Goal: Check status: Check status

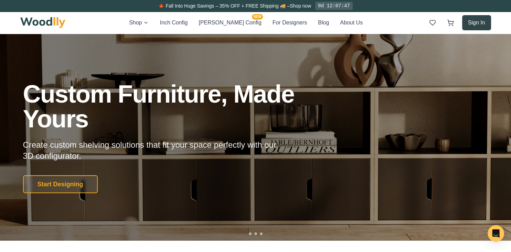
click at [482, 27] on button "Sign In" at bounding box center [476, 22] width 29 height 15
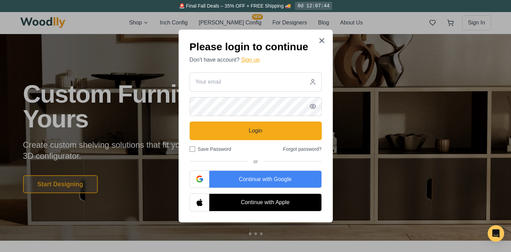
click at [255, 61] on button "Sign up" at bounding box center [250, 60] width 19 height 8
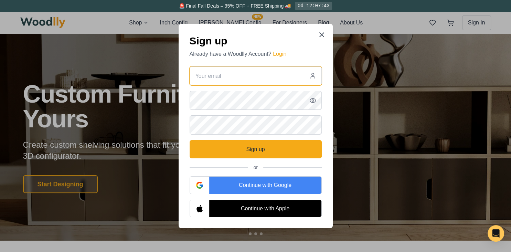
click at [248, 78] on input "email" at bounding box center [256, 75] width 132 height 19
type input "a@annesome.com"
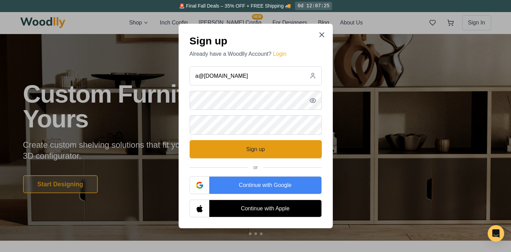
click at [256, 149] on button "Sign up" at bounding box center [256, 149] width 132 height 19
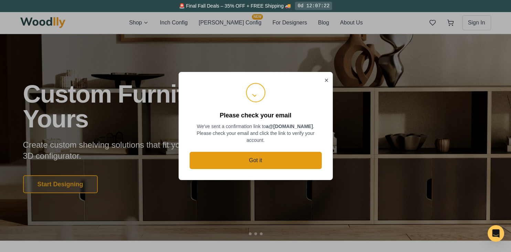
click at [265, 153] on button "Got it" at bounding box center [256, 160] width 132 height 17
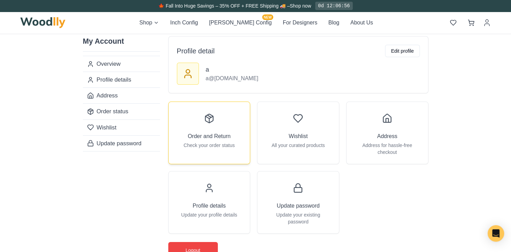
click at [218, 143] on p "Check your order status" at bounding box center [209, 145] width 51 height 7
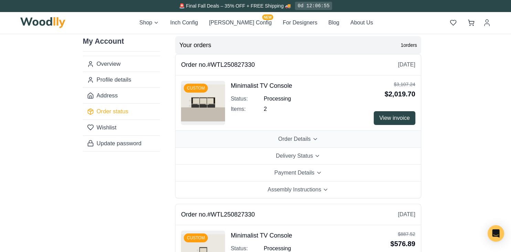
click at [311, 139] on button "Order Details" at bounding box center [297, 139] width 245 height 17
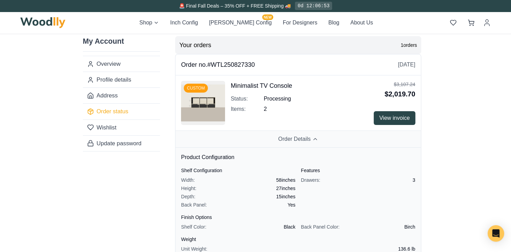
click at [311, 140] on button "Order Details" at bounding box center [297, 139] width 245 height 17
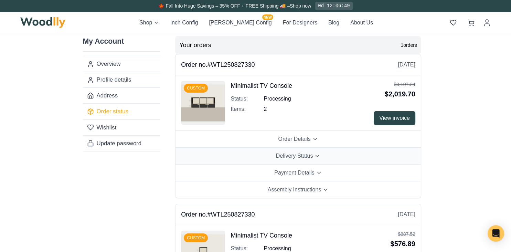
click at [312, 155] on span "Delivery Status" at bounding box center [294, 156] width 37 height 8
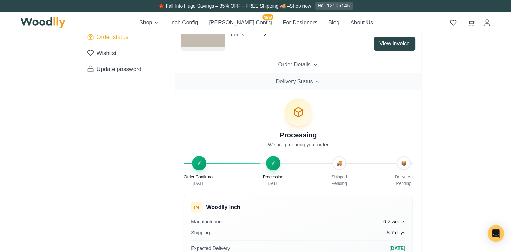
scroll to position [111, 0]
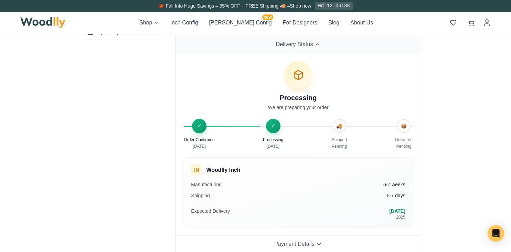
click at [316, 45] on icon at bounding box center [317, 44] width 6 height 6
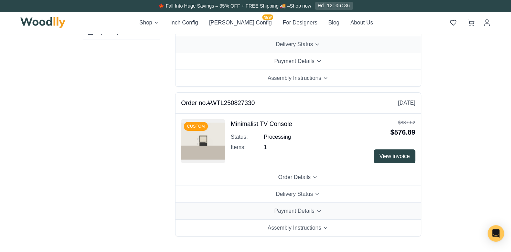
click at [321, 209] on icon at bounding box center [319, 211] width 6 height 6
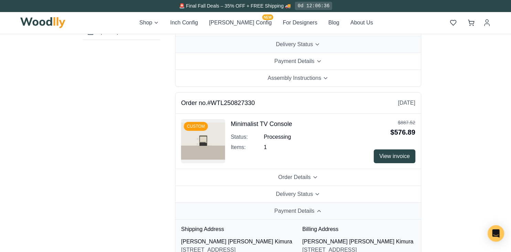
click at [321, 209] on icon at bounding box center [319, 211] width 6 height 6
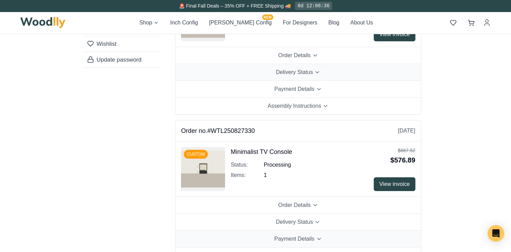
scroll to position [74, 0]
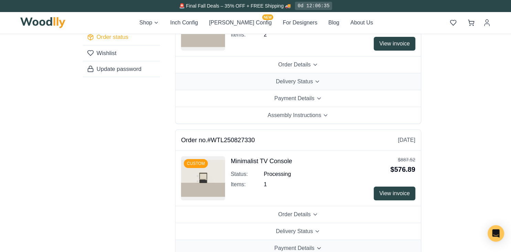
click at [321, 85] on button "Delivery Status" at bounding box center [297, 81] width 245 height 17
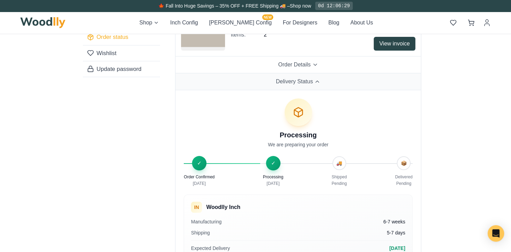
click at [321, 85] on button "Delivery Status" at bounding box center [297, 81] width 245 height 17
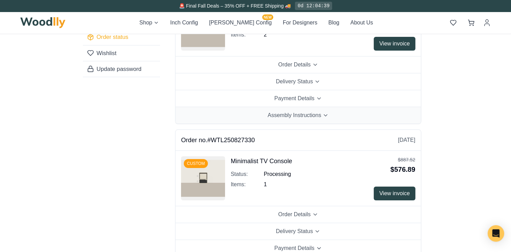
click at [326, 115] on icon at bounding box center [325, 115] width 6 height 6
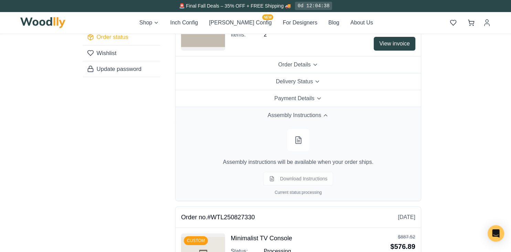
click at [326, 115] on icon at bounding box center [325, 115] width 6 height 6
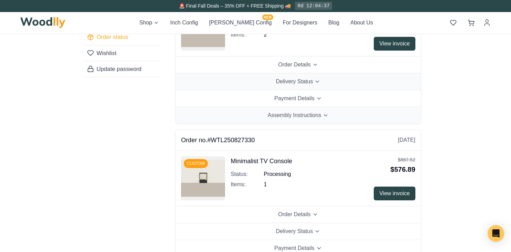
click at [318, 84] on button "Delivery Status" at bounding box center [297, 81] width 245 height 17
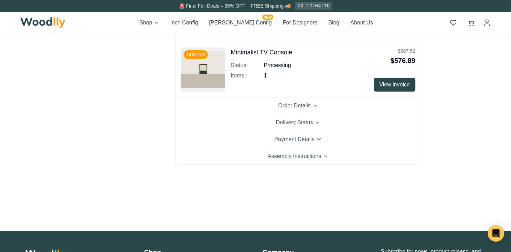
scroll to position [375, 0]
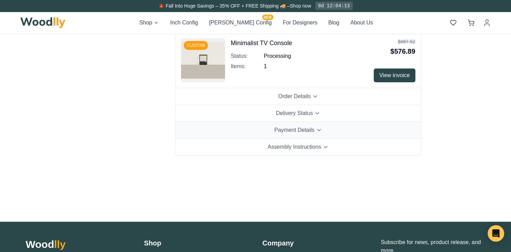
click at [278, 127] on span "Payment Details" at bounding box center [294, 130] width 40 height 8
